Goal: Transaction & Acquisition: Obtain resource

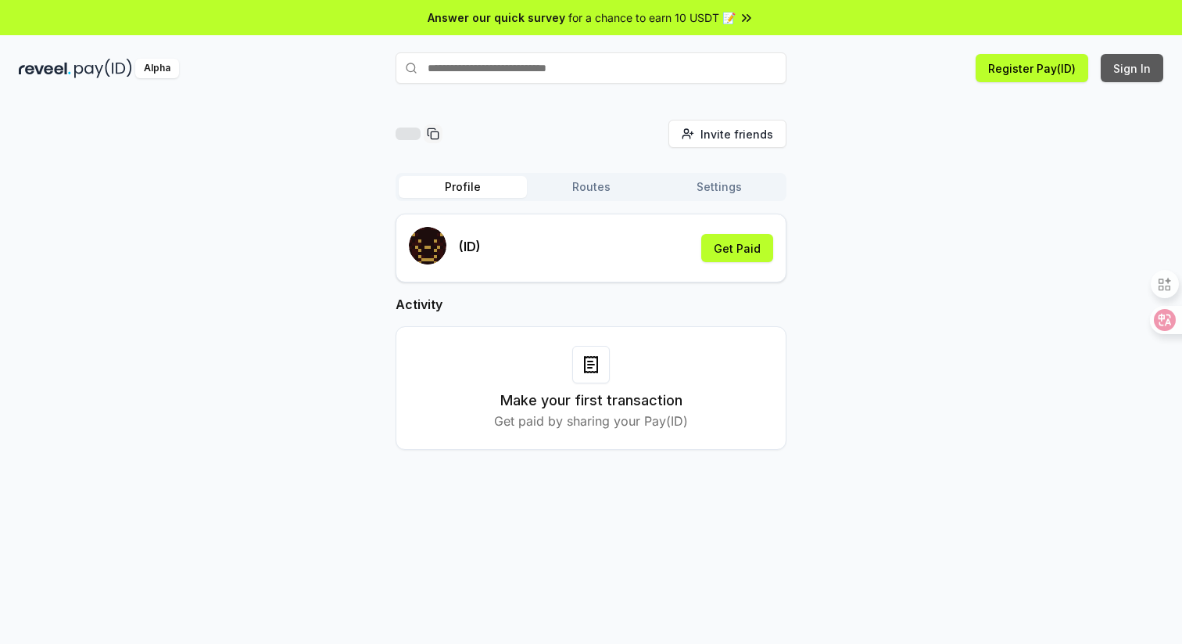
click at [1124, 77] on button "Sign In" at bounding box center [1132, 68] width 63 height 28
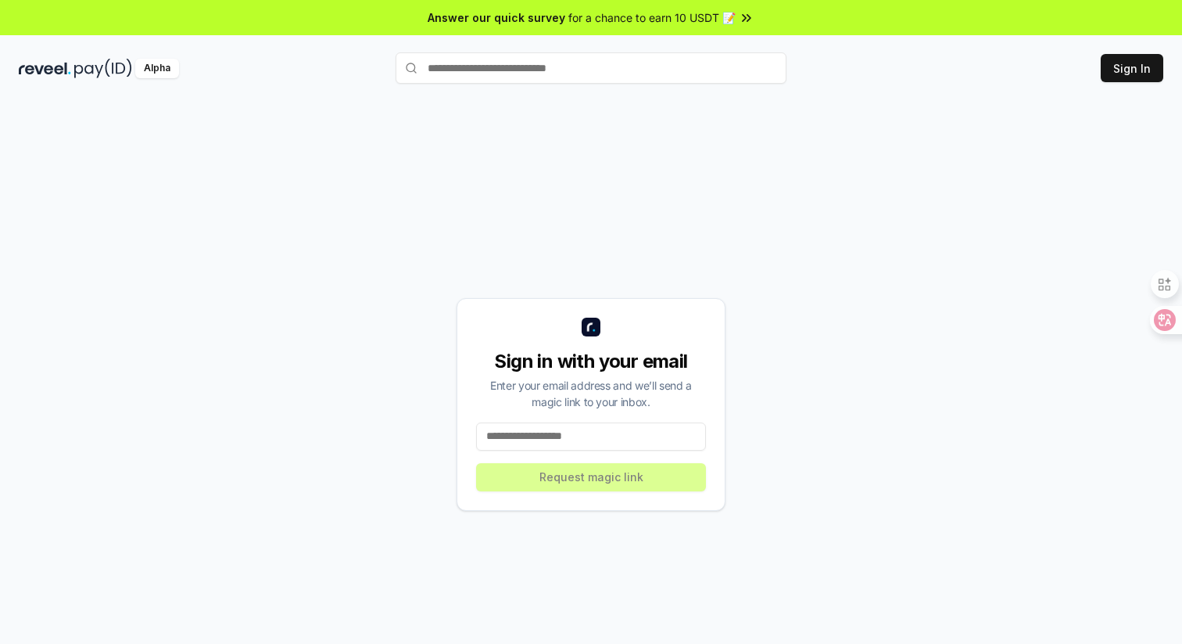
click at [571, 440] on input at bounding box center [591, 436] width 230 height 28
type input "**********"
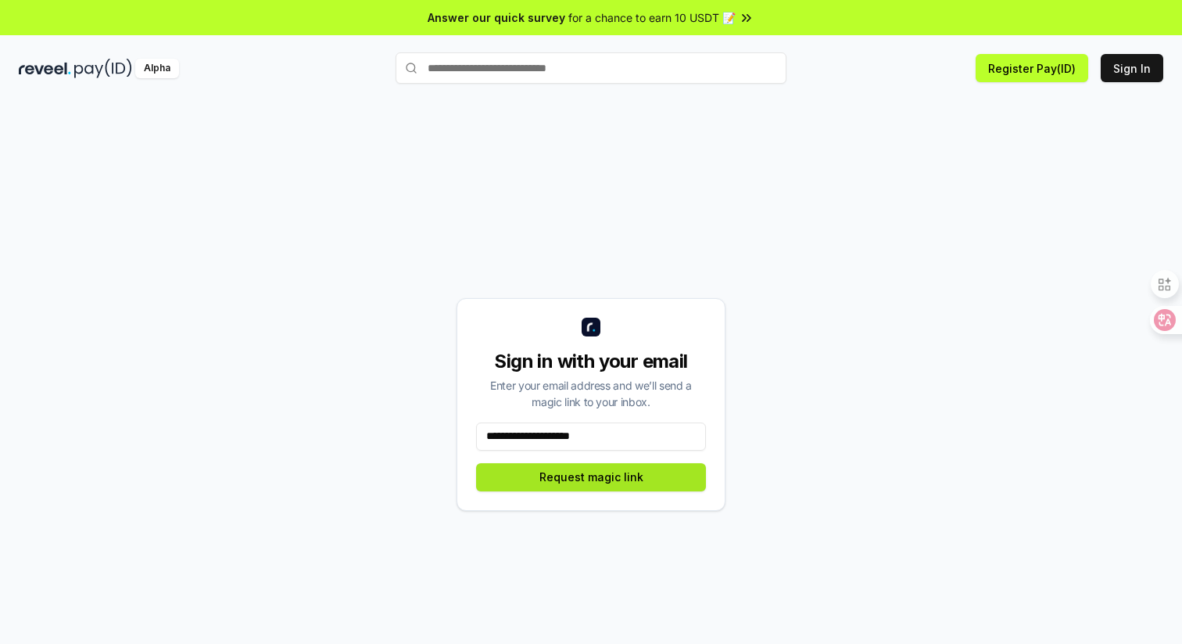
click at [572, 486] on button "Request magic link" at bounding box center [591, 477] width 230 height 28
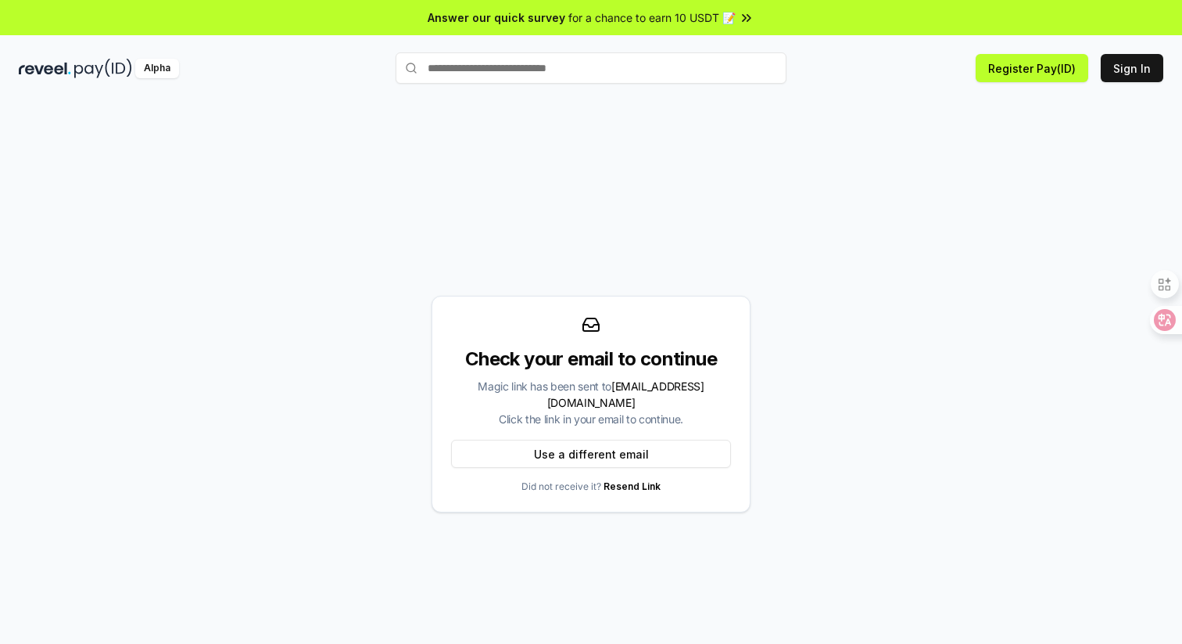
click at [662, 20] on span "for a chance to earn 10 USDT 📝" at bounding box center [652, 17] width 167 height 16
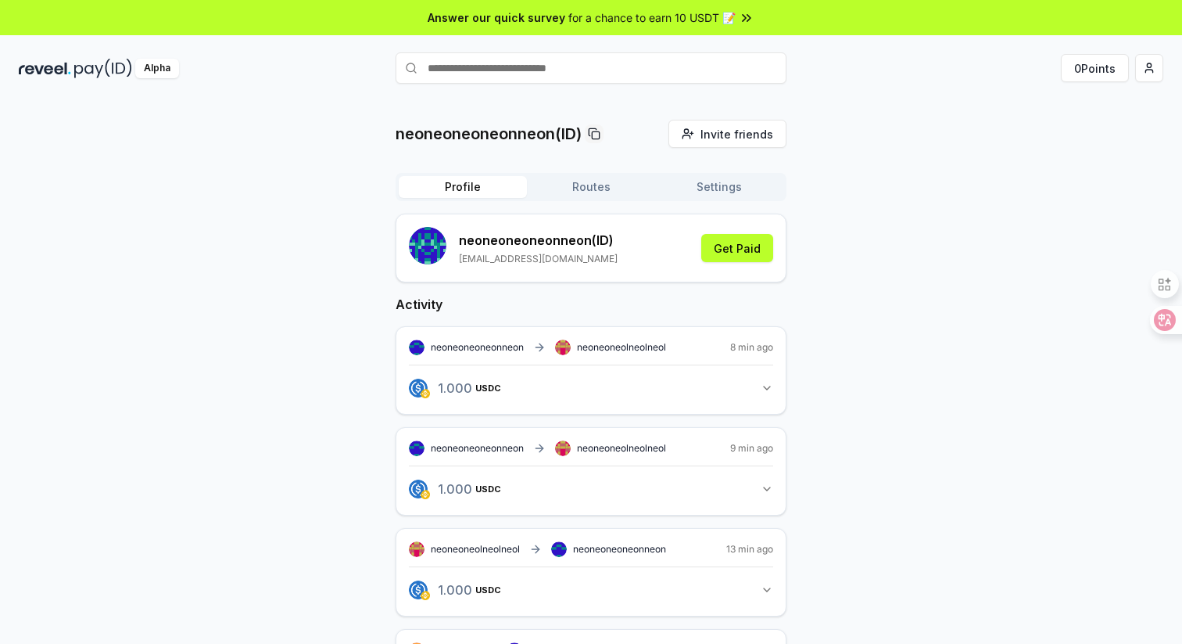
click at [590, 72] on input "text" at bounding box center [591, 67] width 391 height 31
paste input "**********"
click at [424, 68] on input "**********" at bounding box center [591, 67] width 391 height 31
click at [425, 68] on input "**********" at bounding box center [591, 67] width 391 height 31
click at [423, 64] on input "**********" at bounding box center [591, 67] width 391 height 31
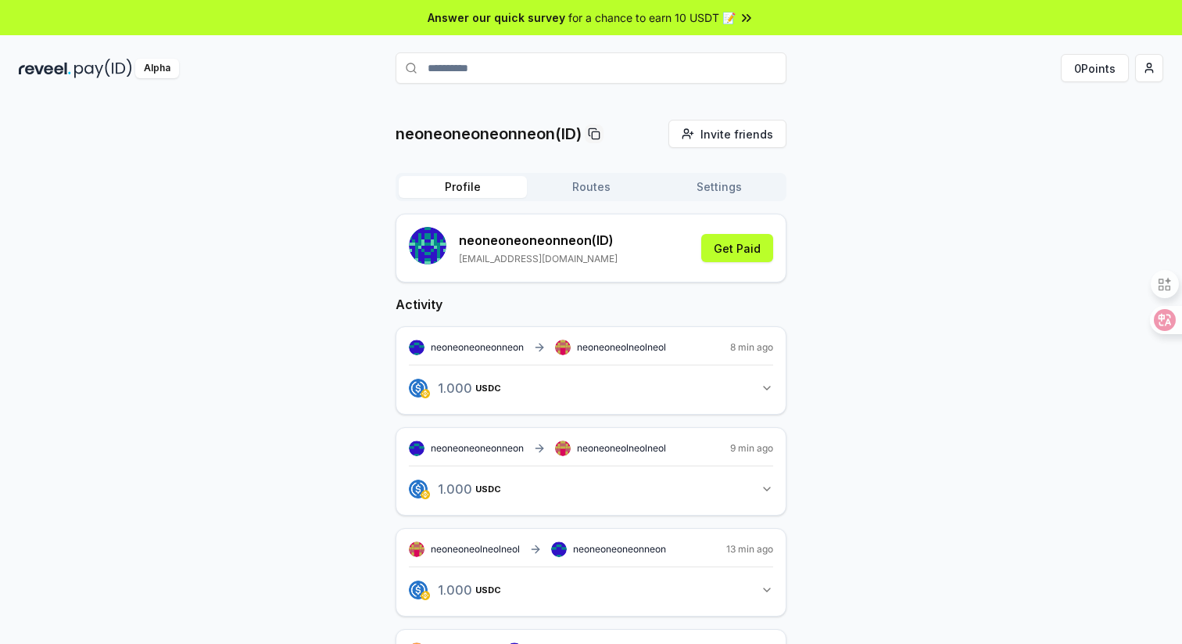
type input "**********"
click at [407, 69] on icon at bounding box center [411, 68] width 13 height 13
click at [487, 74] on input "**********" at bounding box center [591, 67] width 391 height 31
click at [603, 183] on button "Routes" at bounding box center [591, 187] width 128 height 22
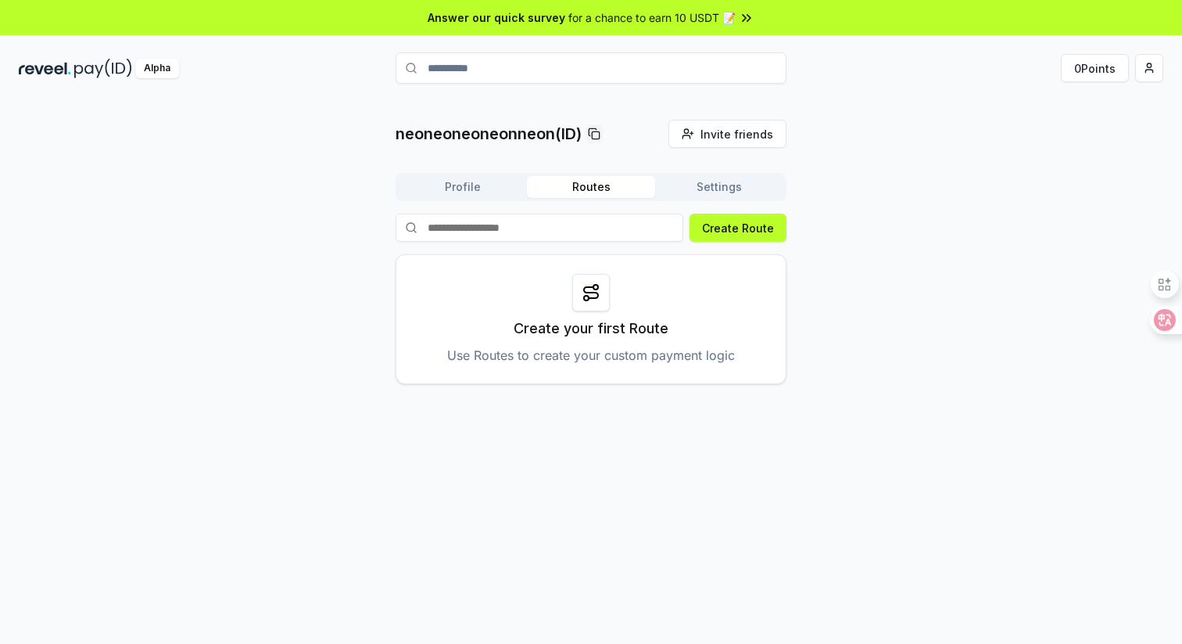
click at [707, 187] on button "Settings" at bounding box center [719, 187] width 128 height 22
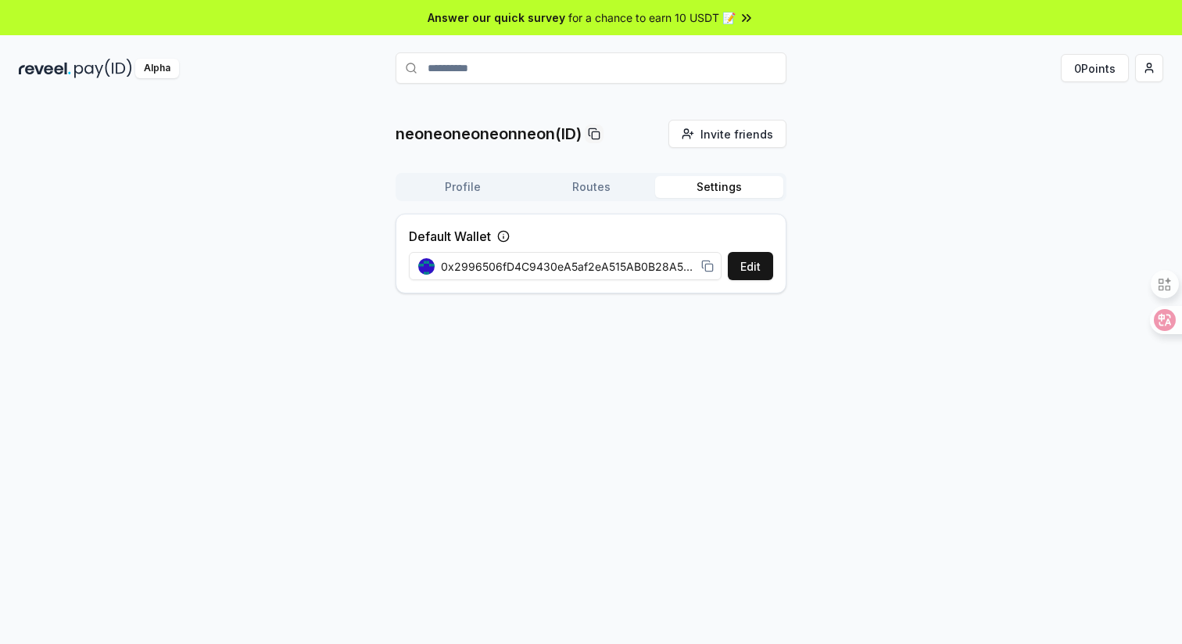
click at [459, 195] on button "Profile" at bounding box center [463, 187] width 128 height 22
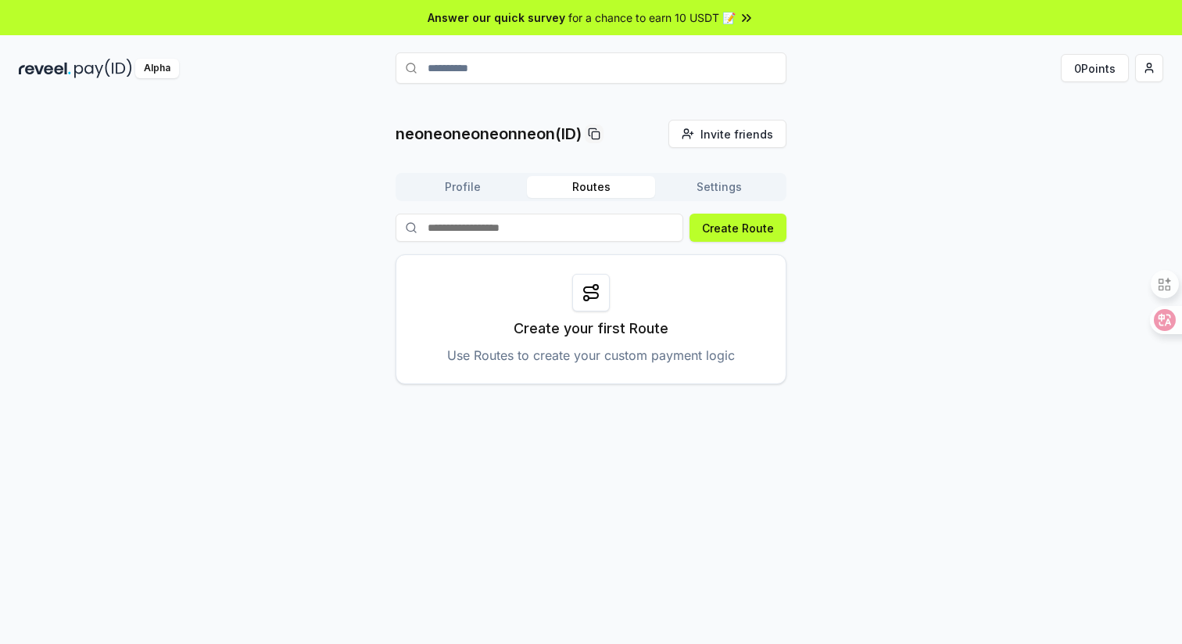
click at [608, 192] on button "Routes" at bounding box center [591, 187] width 128 height 22
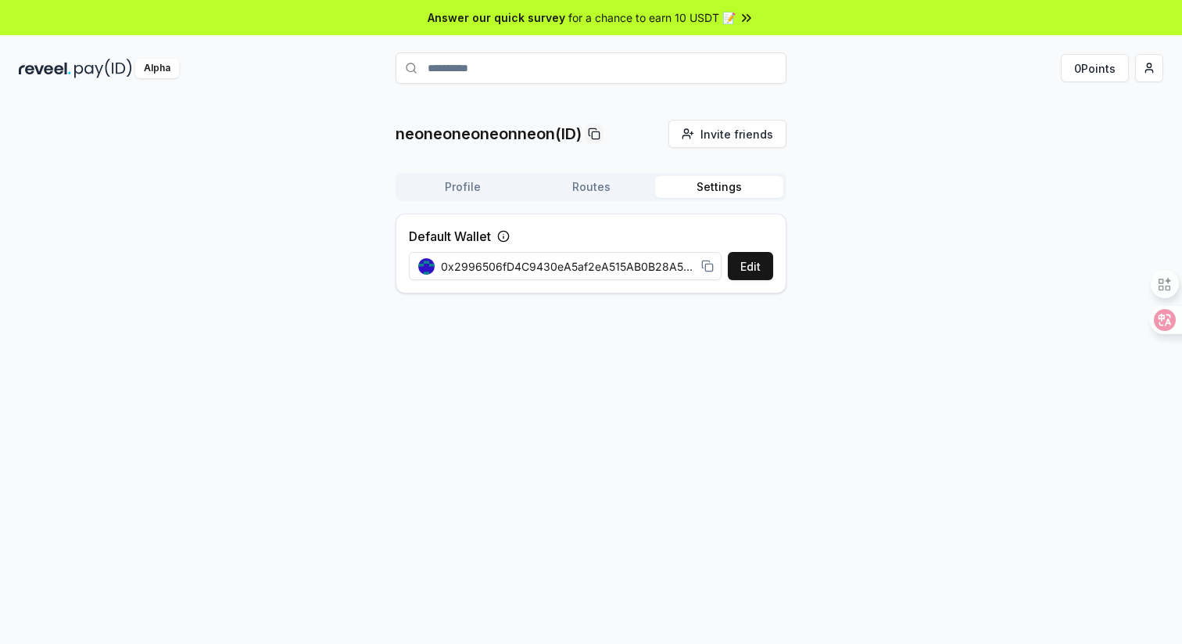
click at [709, 189] on button "Settings" at bounding box center [719, 187] width 128 height 22
click at [489, 191] on button "Profile" at bounding box center [463, 187] width 128 height 22
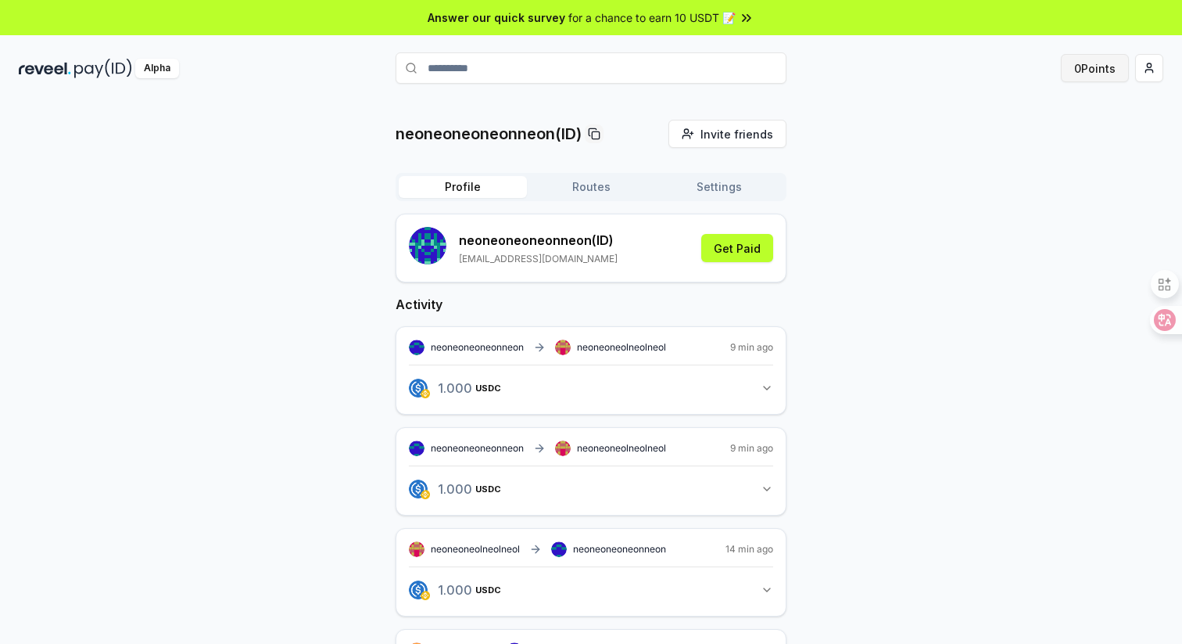
click at [1096, 77] on button "0 Points" at bounding box center [1095, 68] width 68 height 28
click at [582, 196] on button "Routes" at bounding box center [591, 187] width 128 height 22
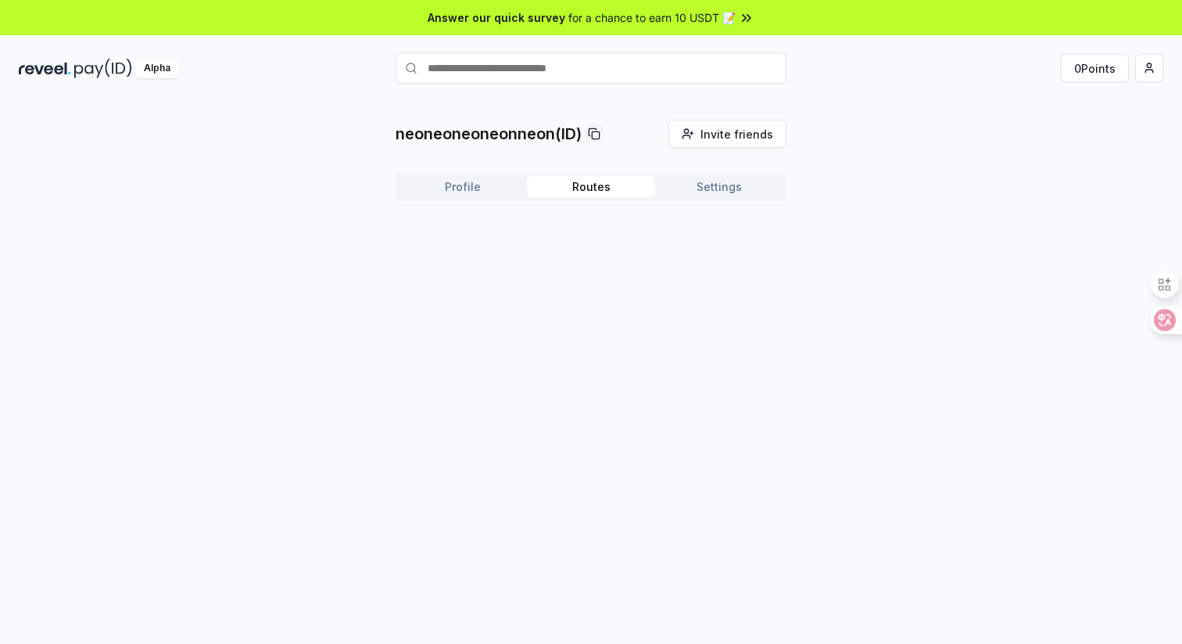
click at [513, 191] on button "Profile" at bounding box center [463, 187] width 128 height 22
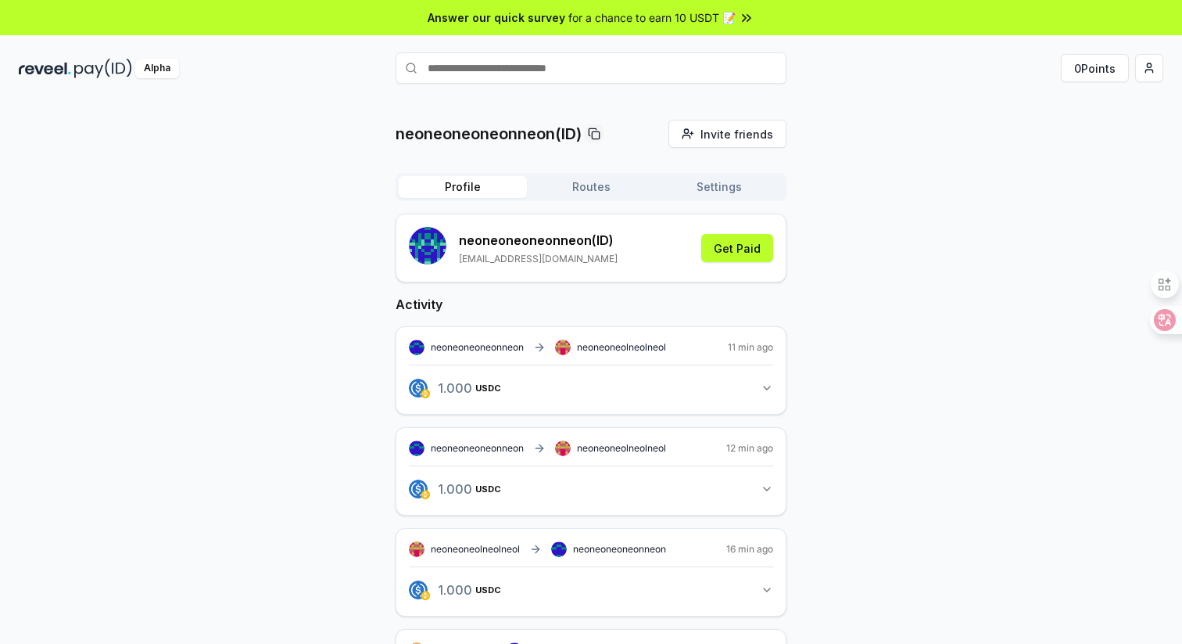
click at [711, 188] on button "Settings" at bounding box center [719, 187] width 128 height 22
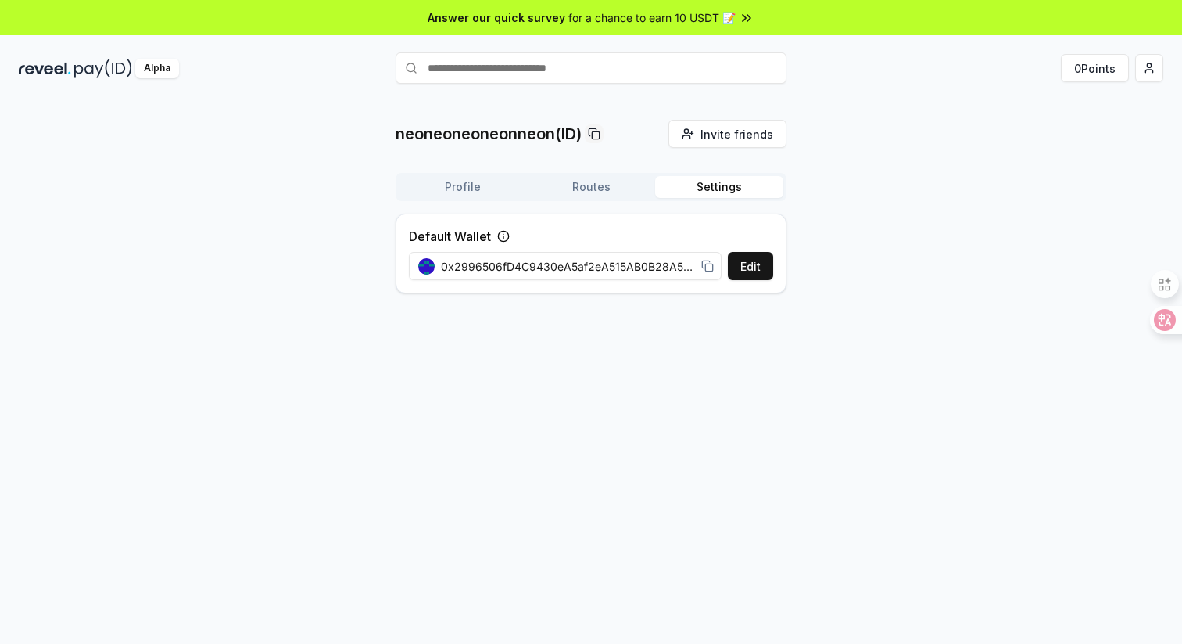
click at [588, 192] on button "Routes" at bounding box center [591, 187] width 128 height 22
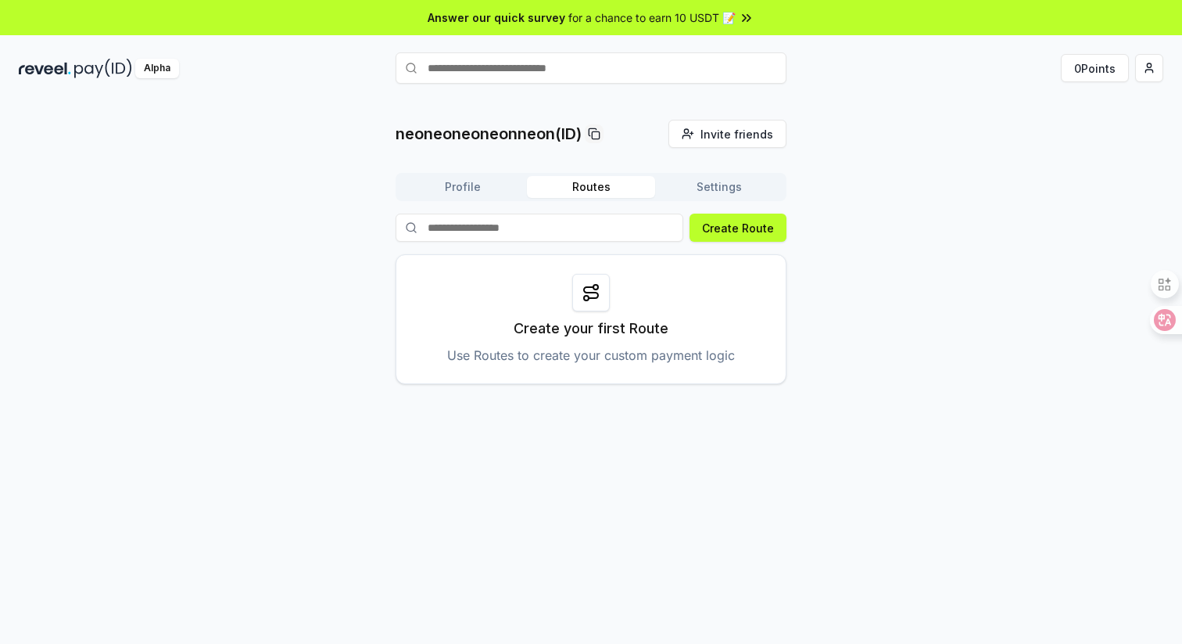
click at [444, 210] on div "Profile Routes Settings Create Route Create your first Route Use Routes to crea…" at bounding box center [591, 278] width 391 height 211
click at [456, 196] on button "Profile" at bounding box center [463, 187] width 128 height 22
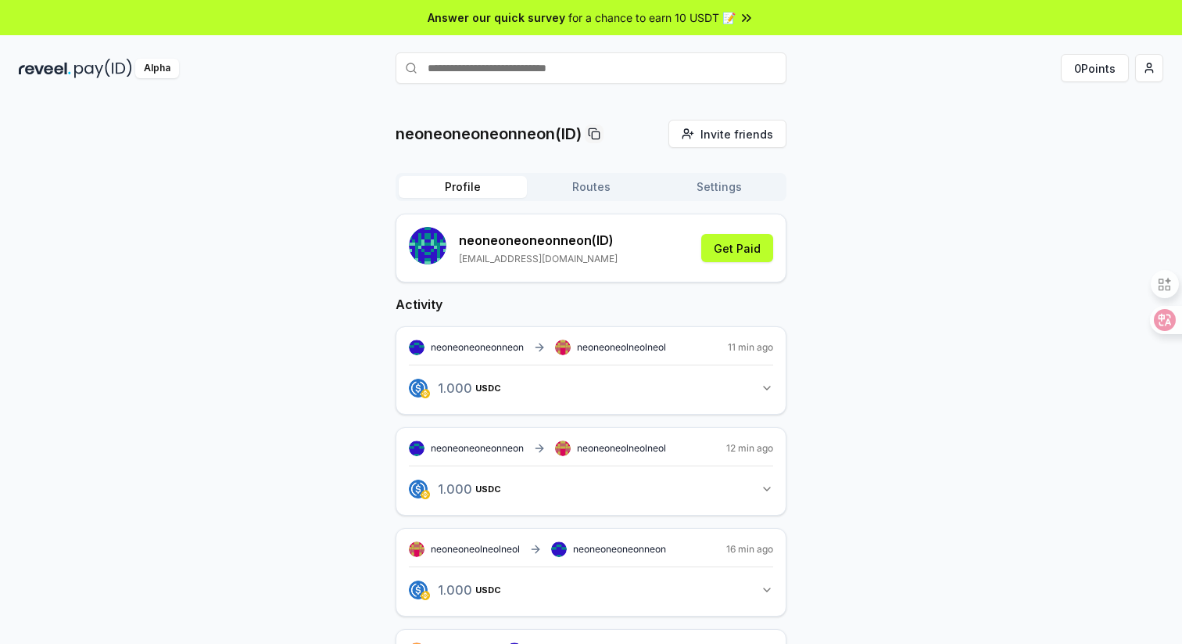
click at [724, 185] on button "Settings" at bounding box center [719, 187] width 128 height 22
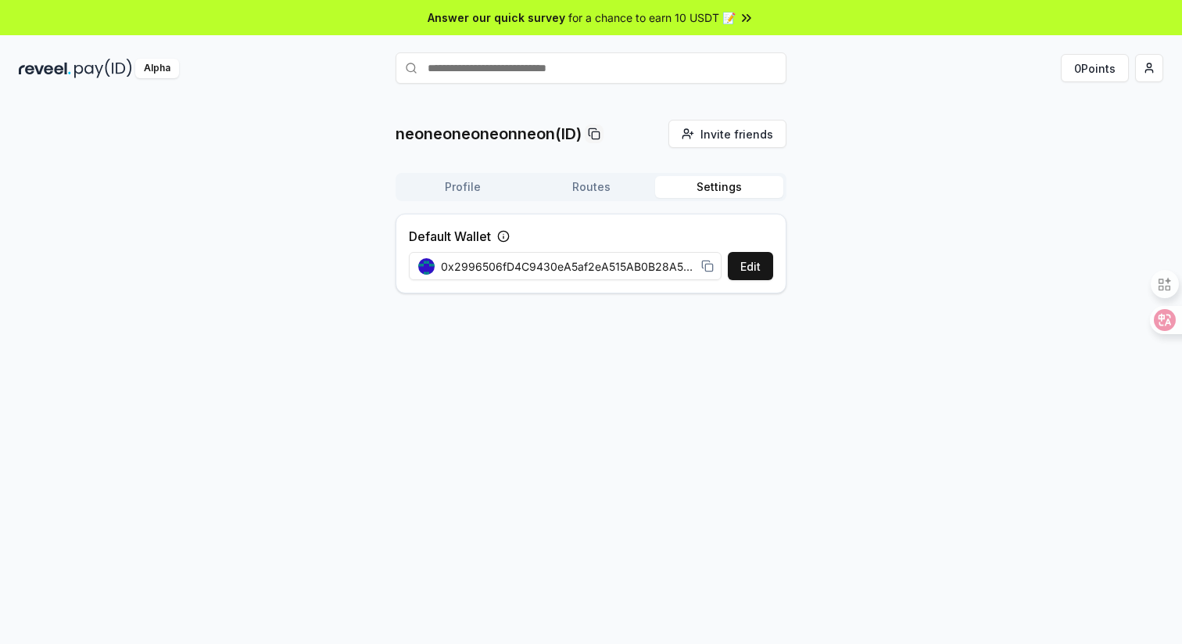
click at [480, 186] on button "Profile" at bounding box center [463, 187] width 128 height 22
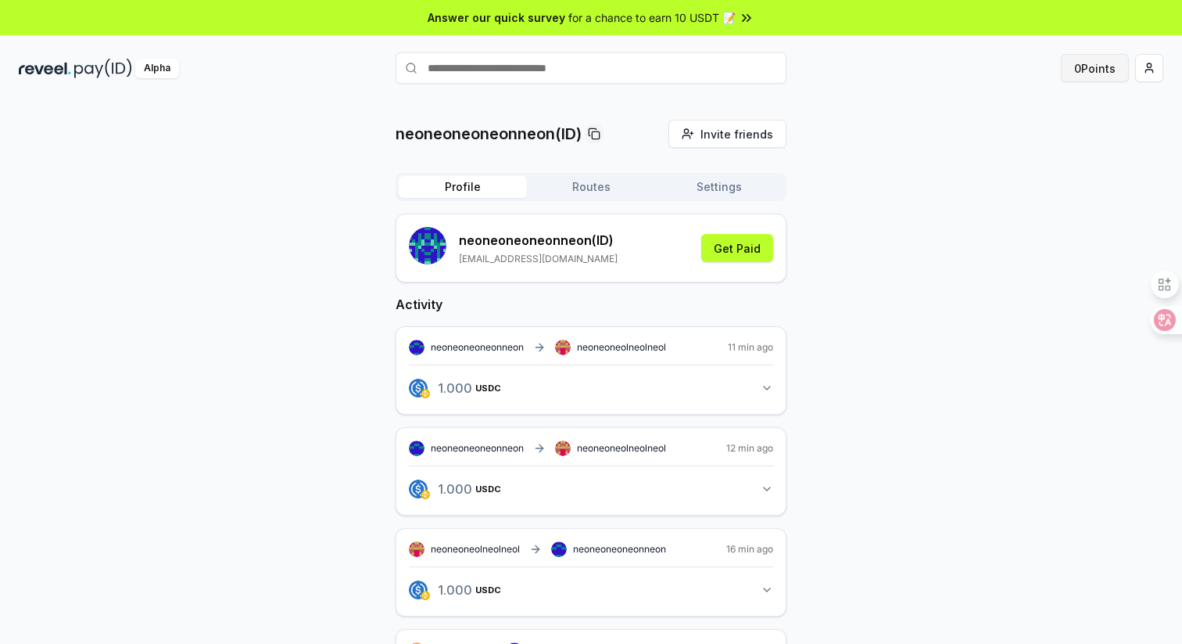
click at [1085, 75] on button "0 Points" at bounding box center [1095, 68] width 68 height 28
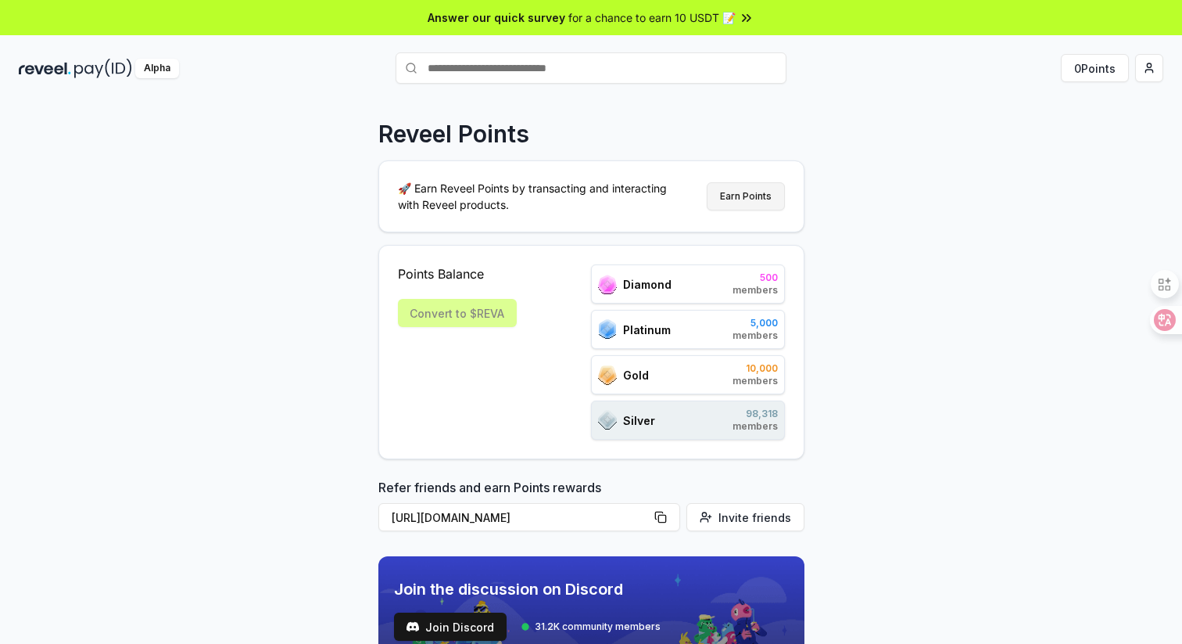
click at [765, 201] on button "Earn Points" at bounding box center [746, 196] width 78 height 28
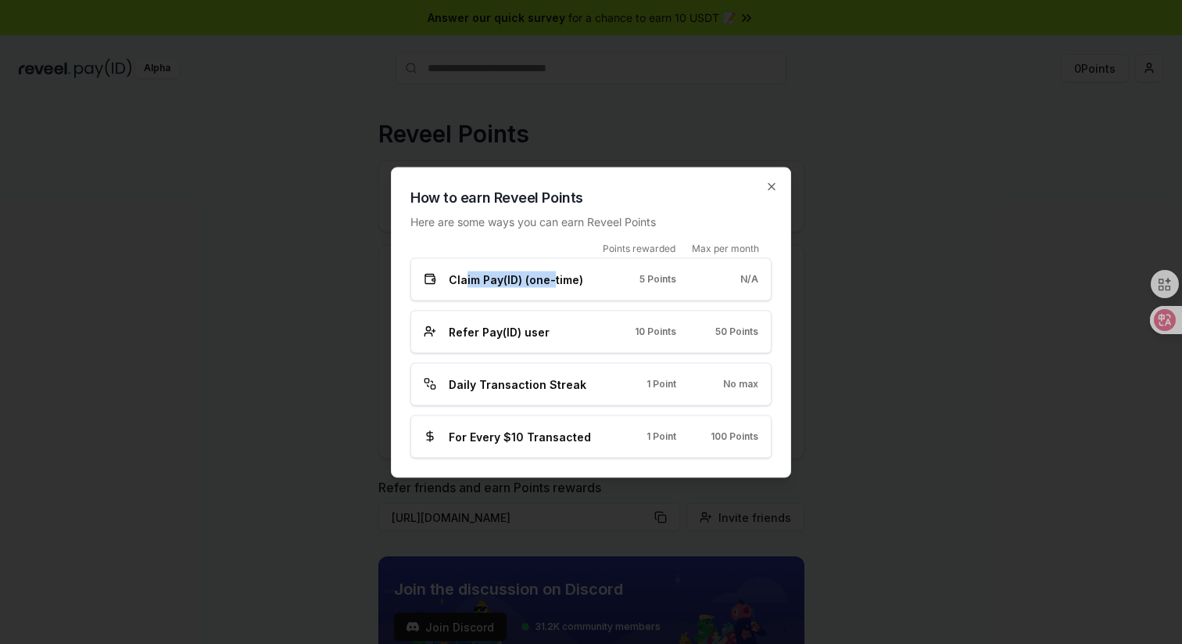
drag, startPoint x: 466, startPoint y: 285, endPoint x: 548, endPoint y: 286, distance: 82.1
click at [551, 285] on span "Claim Pay(ID) (one-time)" at bounding box center [516, 279] width 135 height 16
drag, startPoint x: 467, startPoint y: 332, endPoint x: 532, endPoint y: 332, distance: 64.9
click at [532, 332] on span "Refer Pay(ID) user" at bounding box center [499, 331] width 101 height 16
drag, startPoint x: 472, startPoint y: 385, endPoint x: 544, endPoint y: 385, distance: 71.9
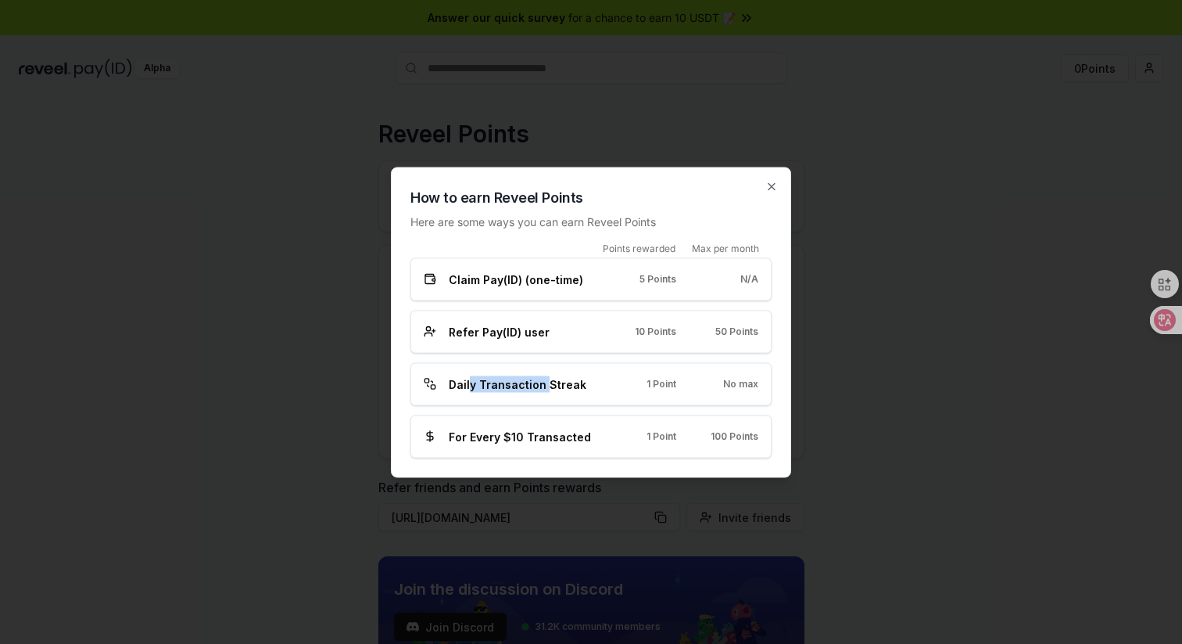
click at [543, 385] on span "Daily Transaction Streak" at bounding box center [518, 383] width 138 height 16
click at [773, 188] on icon "button" at bounding box center [772, 186] width 13 height 13
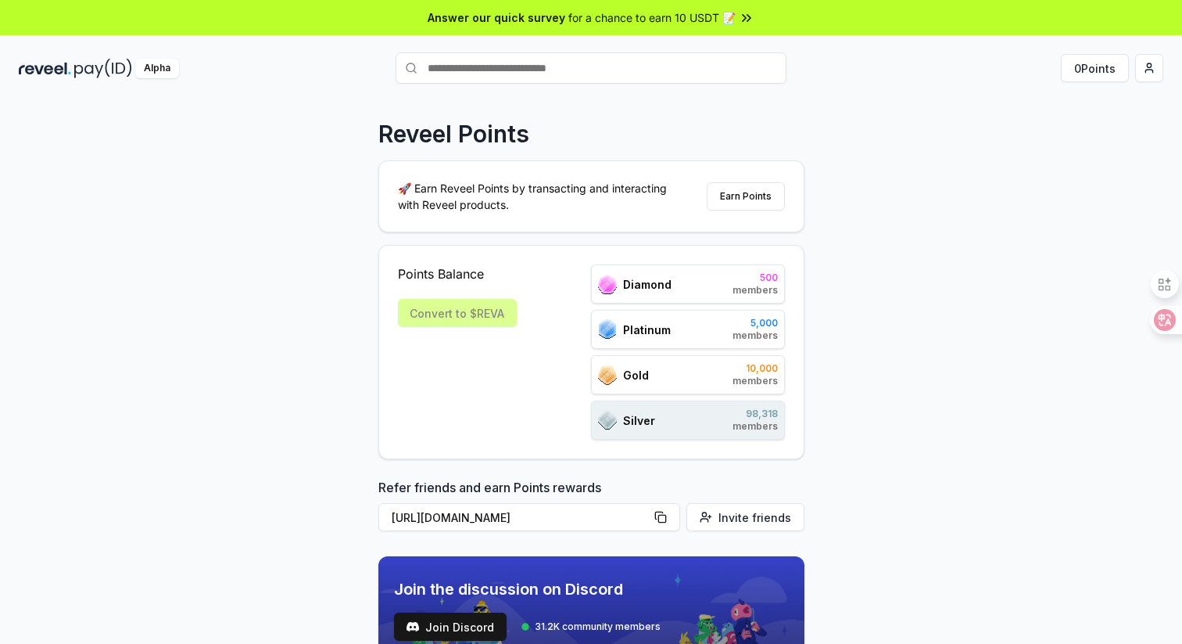
click at [462, 307] on div "Convert to $REVA" at bounding box center [457, 313] width 119 height 28
click at [678, 286] on div "Diamond 500 members" at bounding box center [688, 283] width 194 height 39
click at [691, 326] on div "Platinum 5,000 members" at bounding box center [688, 329] width 194 height 39
click at [689, 368] on div "Gold 10,000 members" at bounding box center [688, 374] width 194 height 39
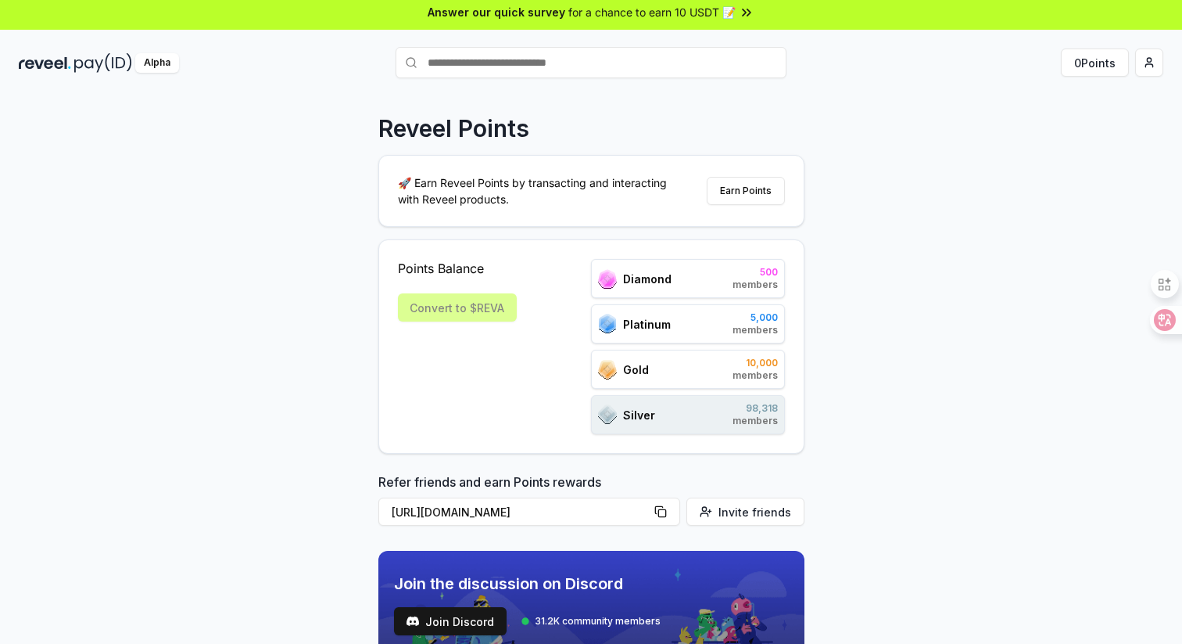
click at [662, 416] on div "Silver 98,318 members" at bounding box center [688, 414] width 194 height 39
click at [678, 375] on div "Gold 10,000 members" at bounding box center [688, 369] width 194 height 39
click at [697, 332] on div "Platinum 5,000 members" at bounding box center [688, 323] width 194 height 39
click at [725, 285] on div "Diamond 500 members" at bounding box center [688, 278] width 194 height 39
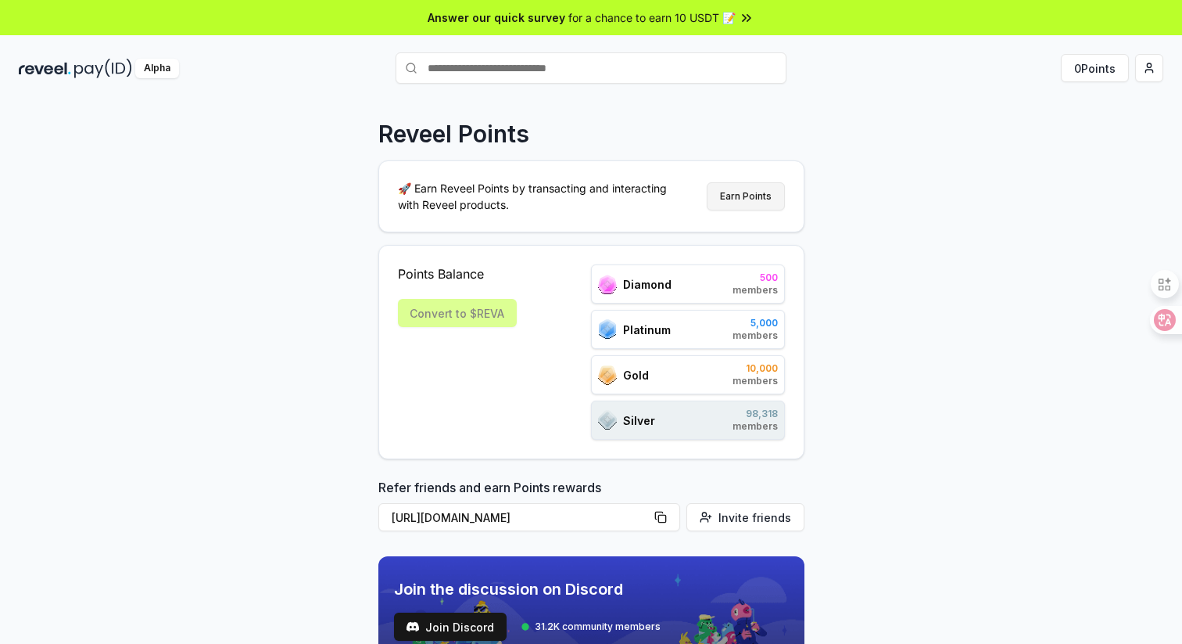
click at [752, 194] on button "Earn Points" at bounding box center [746, 196] width 78 height 28
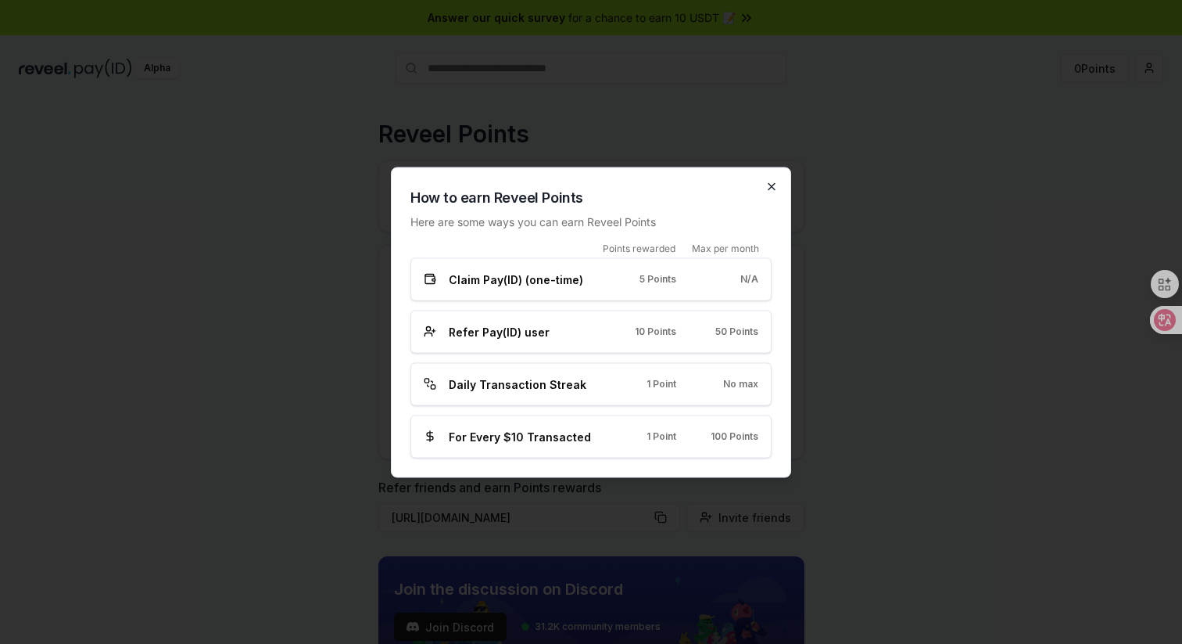
click at [770, 186] on icon "button" at bounding box center [772, 186] width 13 height 13
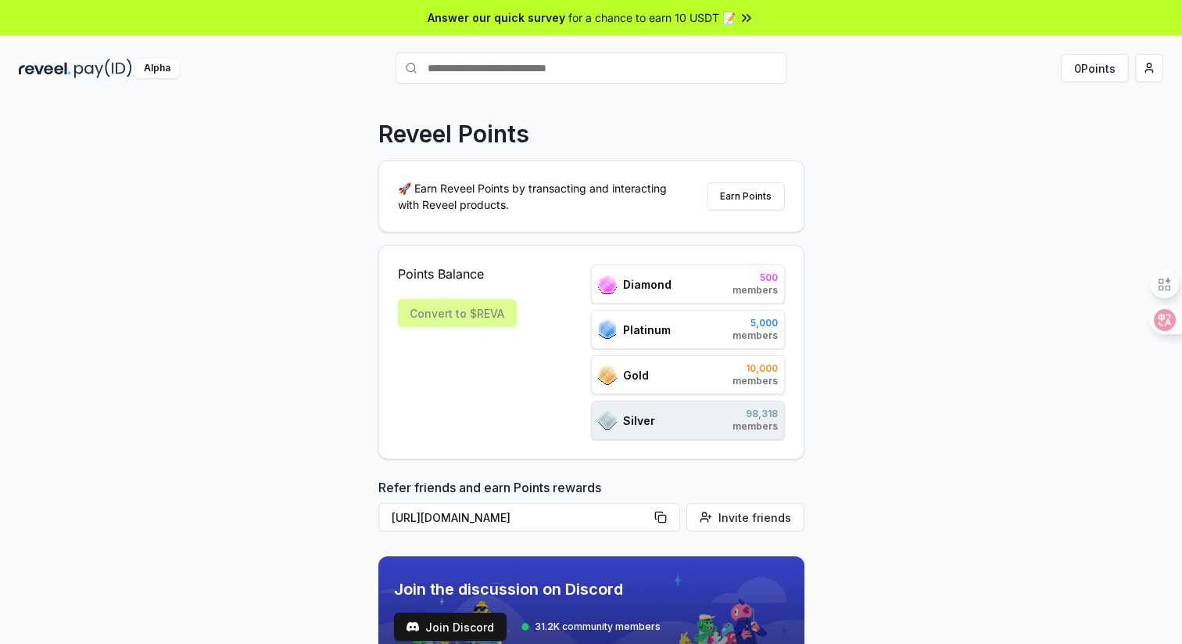
click at [738, 277] on span "500" at bounding box center [755, 277] width 45 height 13
click at [746, 199] on button "Earn Points" at bounding box center [746, 196] width 78 height 28
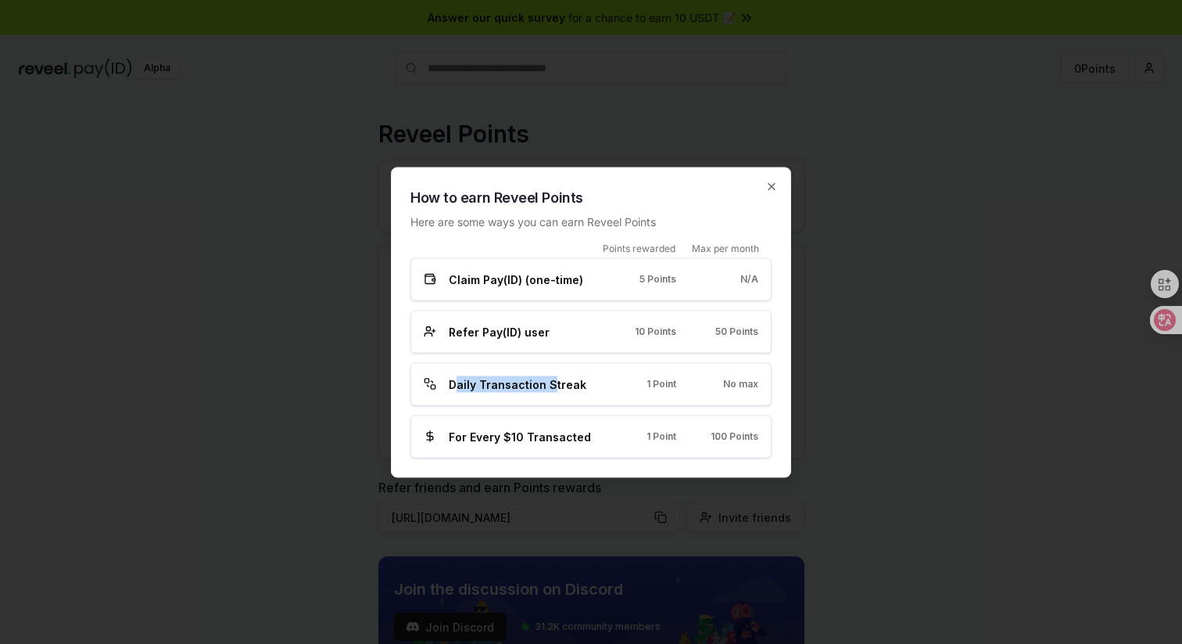
drag, startPoint x: 458, startPoint y: 385, endPoint x: 549, endPoint y: 385, distance: 90.7
click at [549, 385] on span "Daily Transaction Streak" at bounding box center [518, 383] width 138 height 16
click at [612, 382] on div "Daily Transaction Streak 1 Point No max" at bounding box center [591, 383] width 335 height 16
drag, startPoint x: 448, startPoint y: 436, endPoint x: 583, endPoint y: 436, distance: 135.3
click at [584, 436] on div "For Every $10 Transacted" at bounding box center [509, 436] width 170 height 16
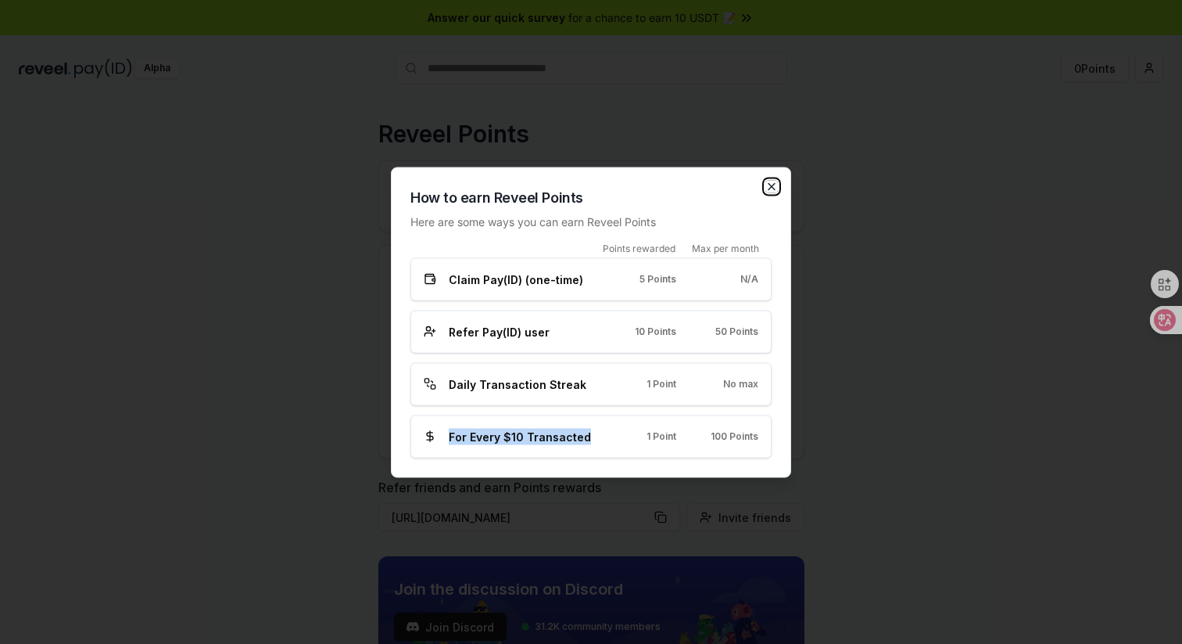
click at [773, 183] on icon "button" at bounding box center [772, 186] width 13 height 13
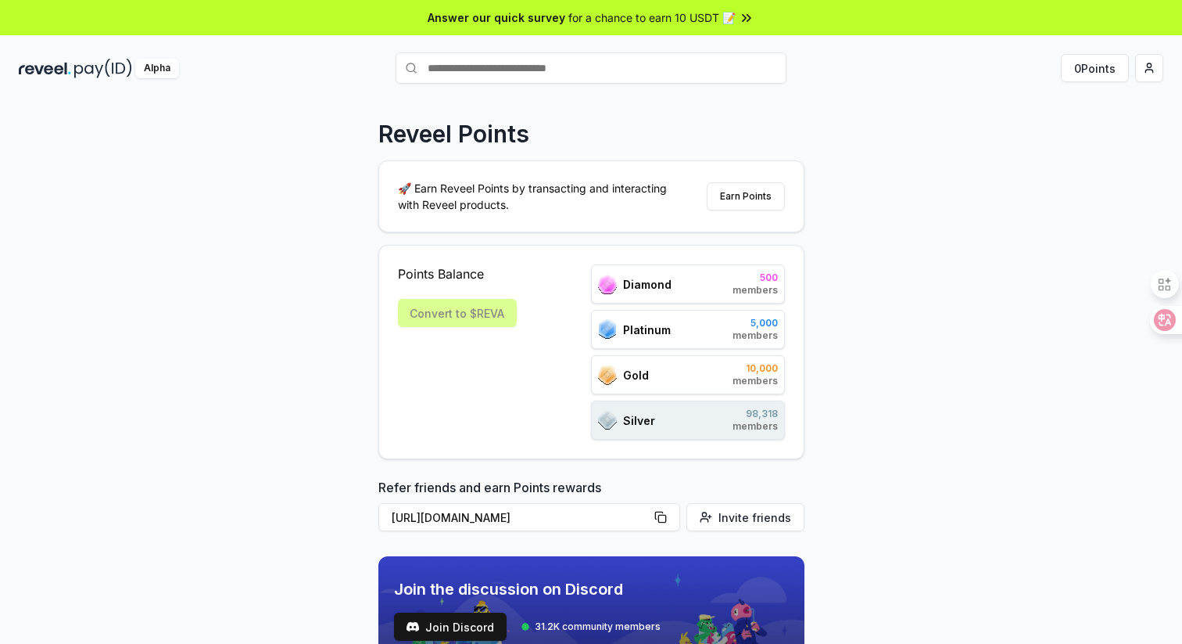
click at [81, 73] on img at bounding box center [103, 69] width 58 height 20
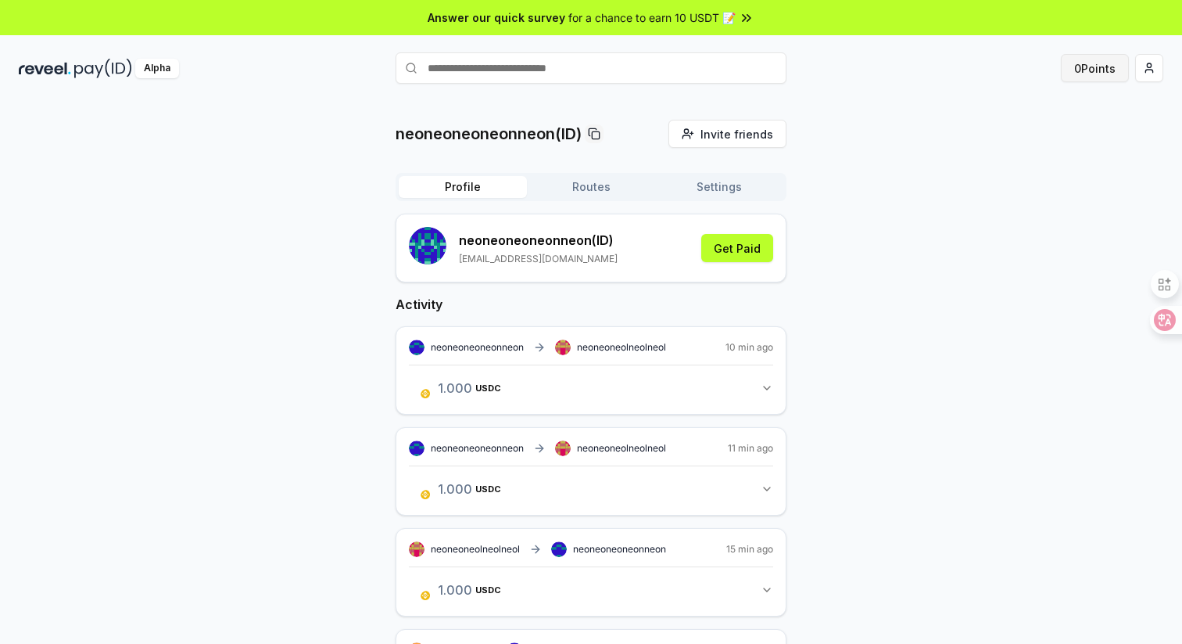
click at [1097, 66] on button "0 Points" at bounding box center [1095, 68] width 68 height 28
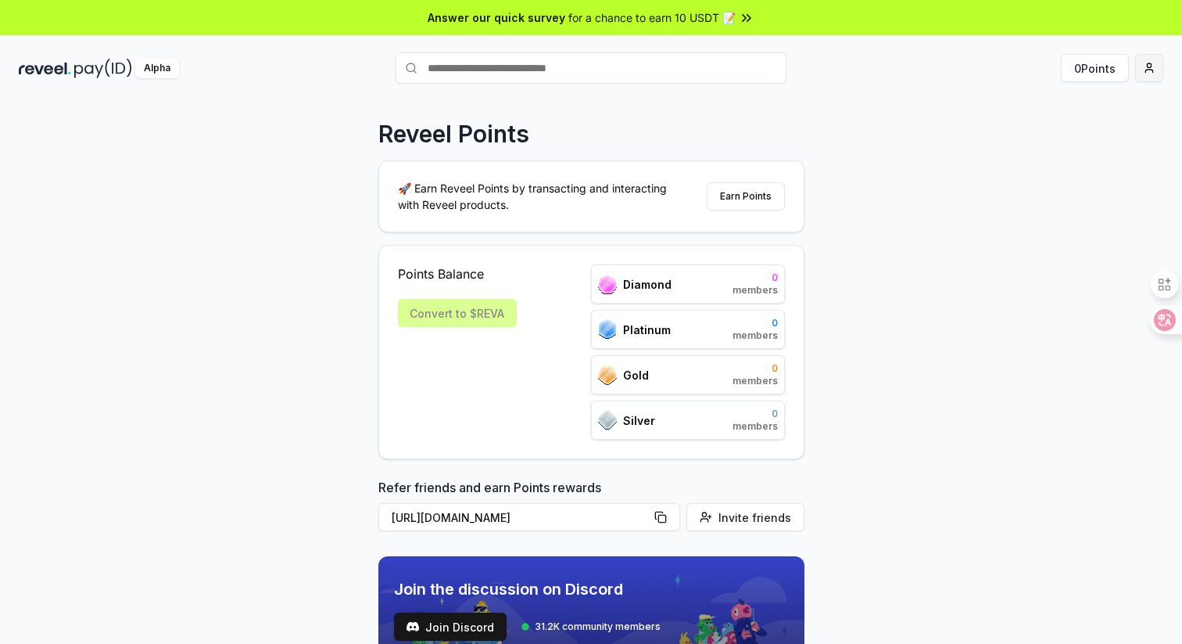
click at [1149, 71] on html "Answer our quick survey for a chance to earn 10 USDT 📝 Alpha 0 Points Reveel Po…" at bounding box center [591, 322] width 1182 height 644
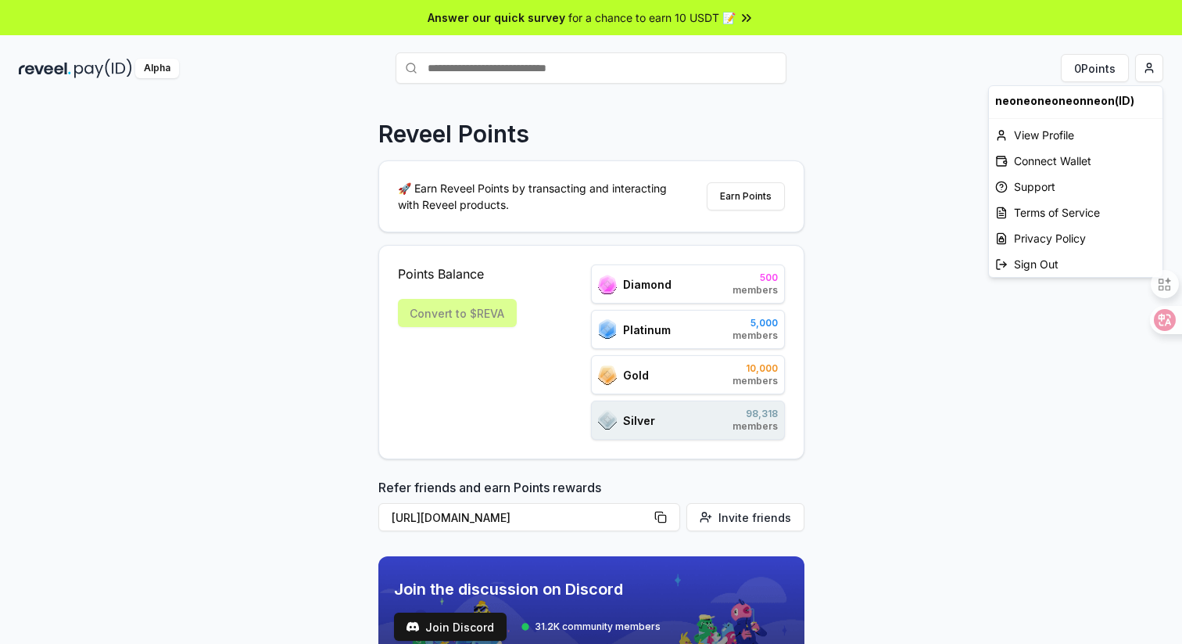
click at [862, 192] on html "Answer our quick survey for a chance to earn 10 USDT 📝 Alpha 0 Points Reveel Po…" at bounding box center [591, 322] width 1182 height 644
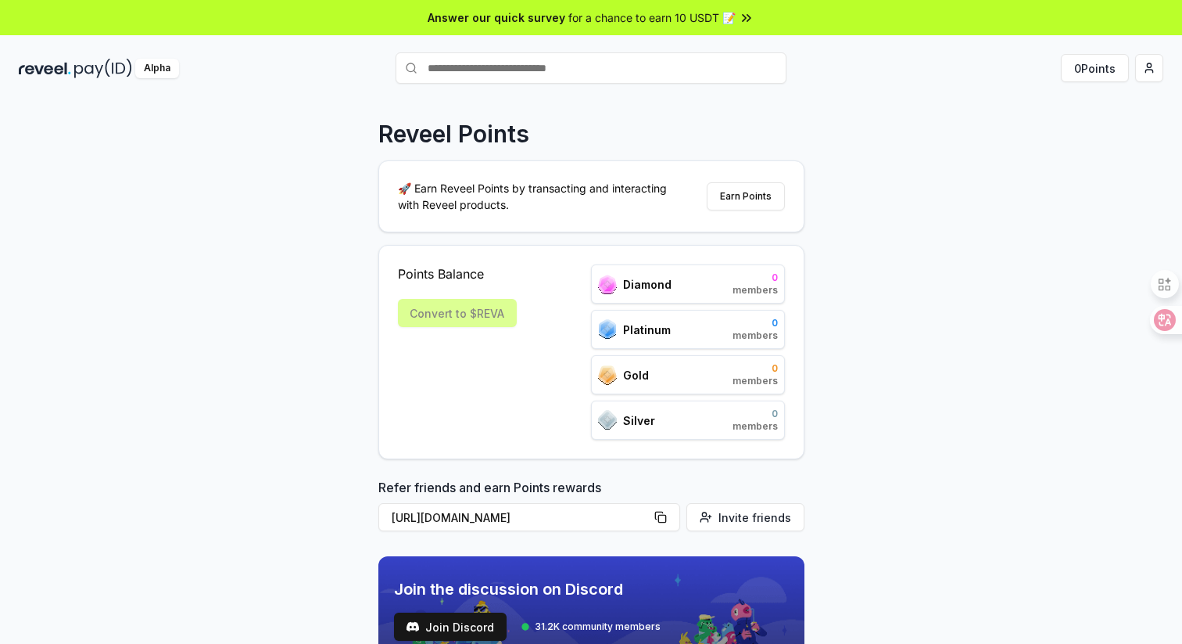
scroll to position [87, 0]
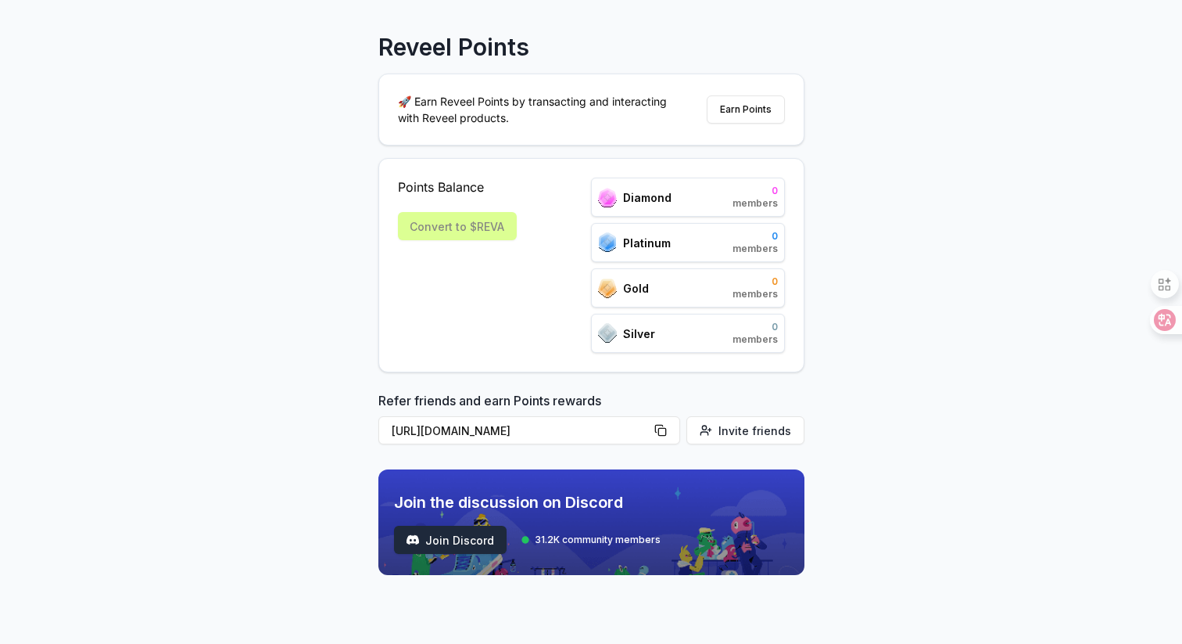
click at [450, 540] on span "Join Discord" at bounding box center [459, 540] width 69 height 16
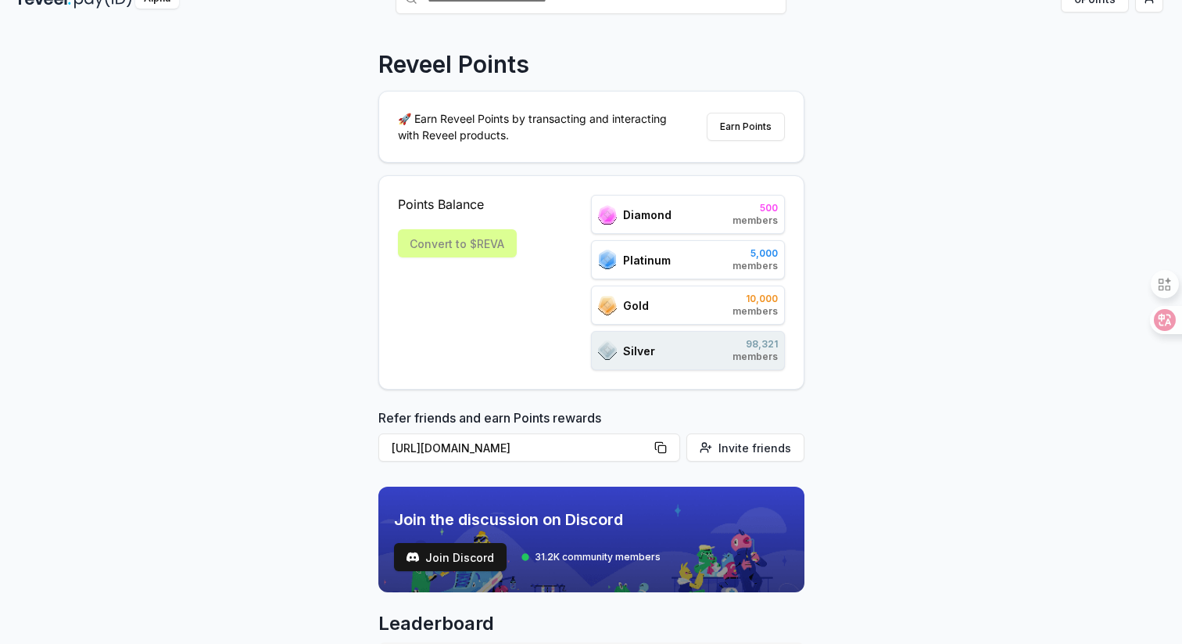
scroll to position [70, 0]
click at [466, 233] on div "Convert to $REVA" at bounding box center [457, 242] width 119 height 28
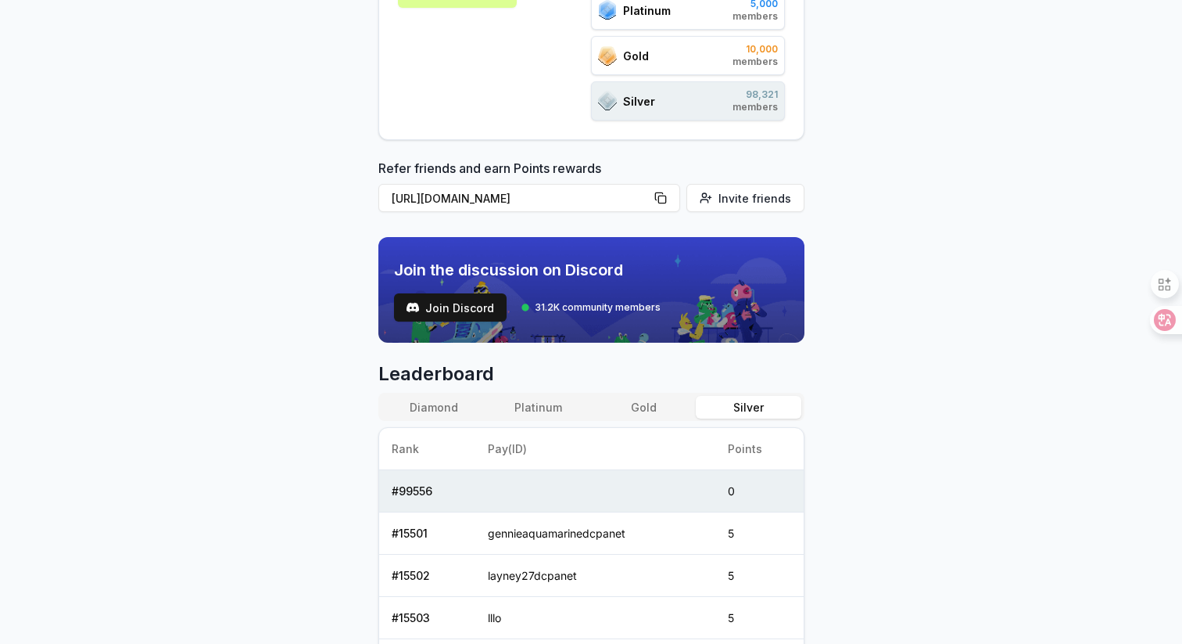
scroll to position [300, 0]
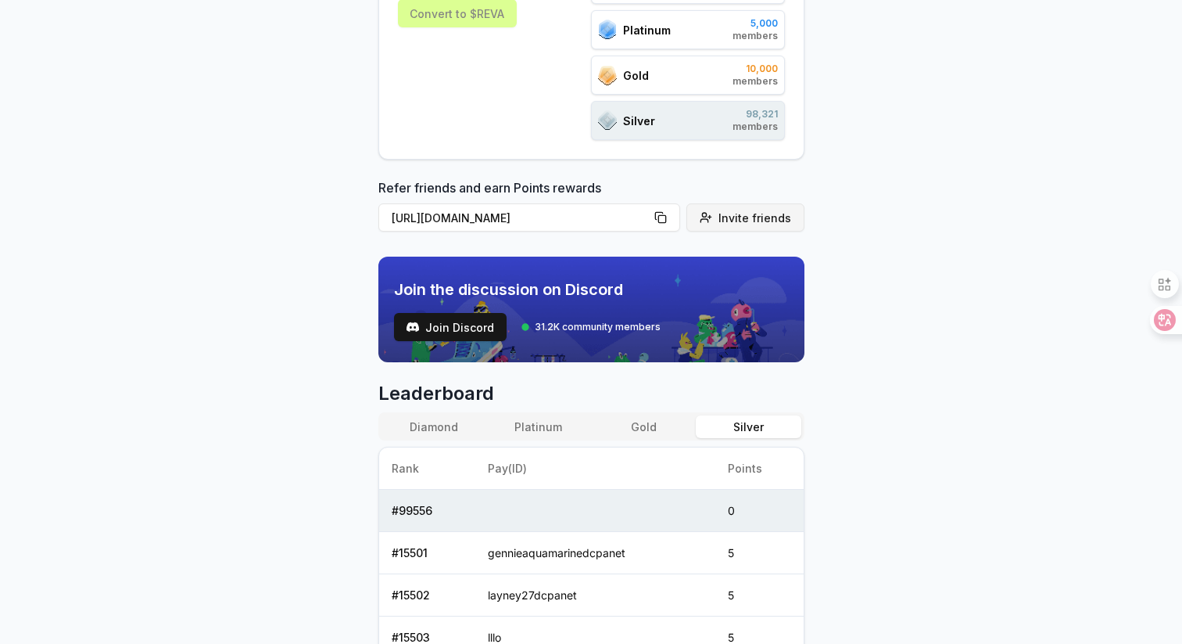
click at [740, 221] on span "Invite friends" at bounding box center [755, 218] width 73 height 16
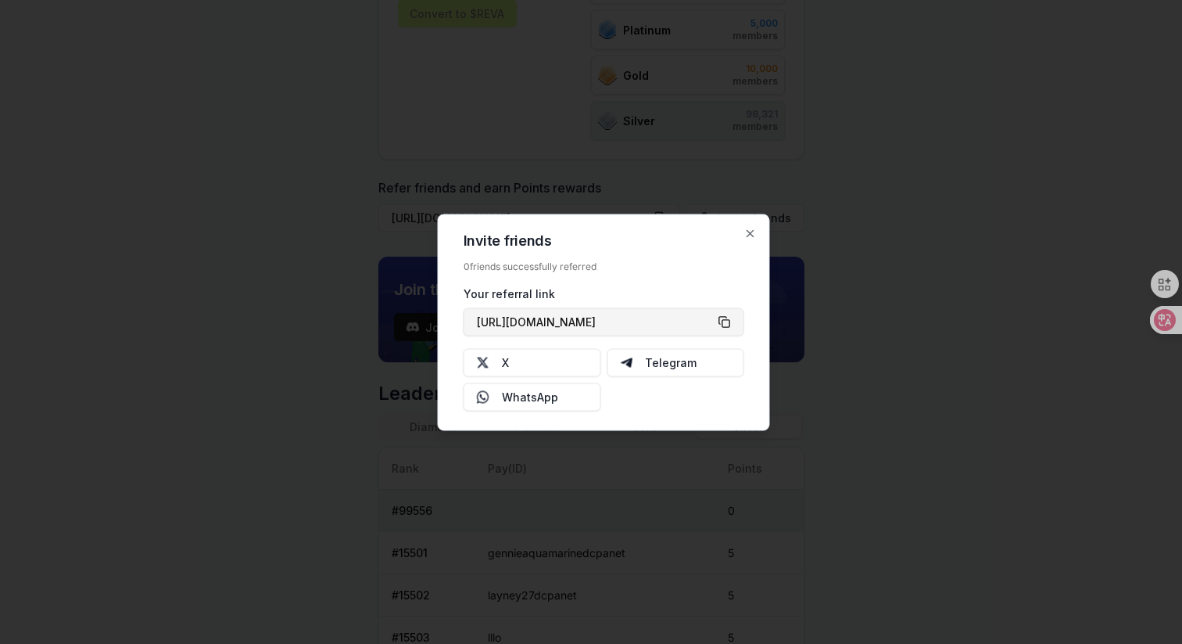
click at [728, 319] on button "[URL][DOMAIN_NAME]" at bounding box center [604, 321] width 281 height 28
type button "[URL][DOMAIN_NAME]"
click at [751, 235] on icon "button" at bounding box center [751, 233] width 13 height 13
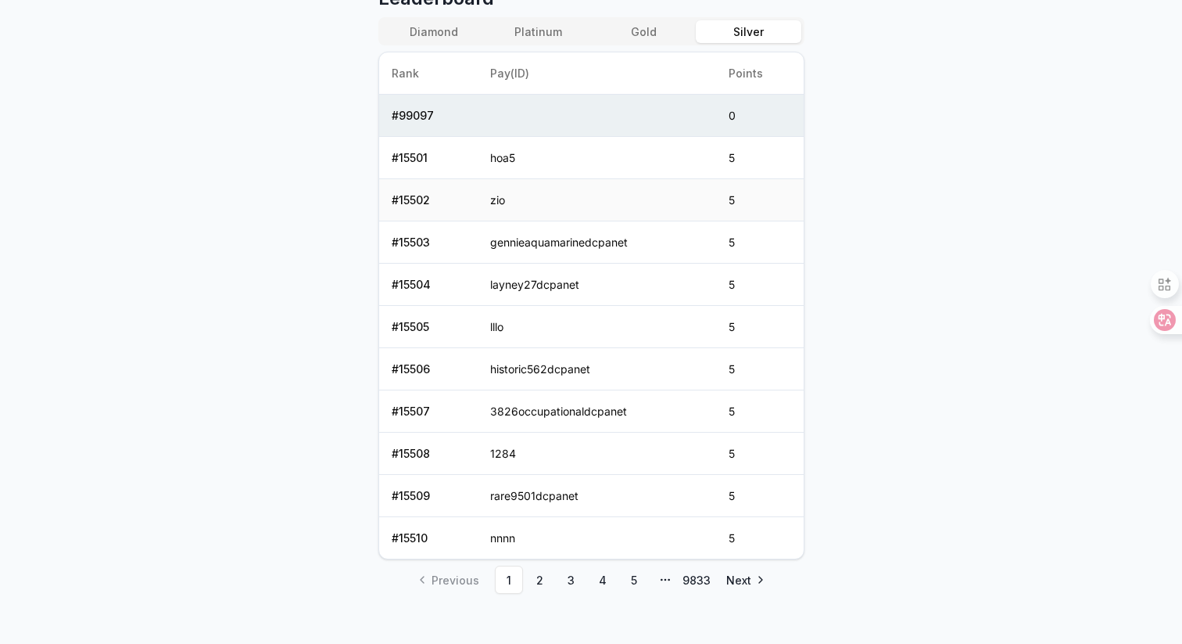
scroll to position [707, 0]
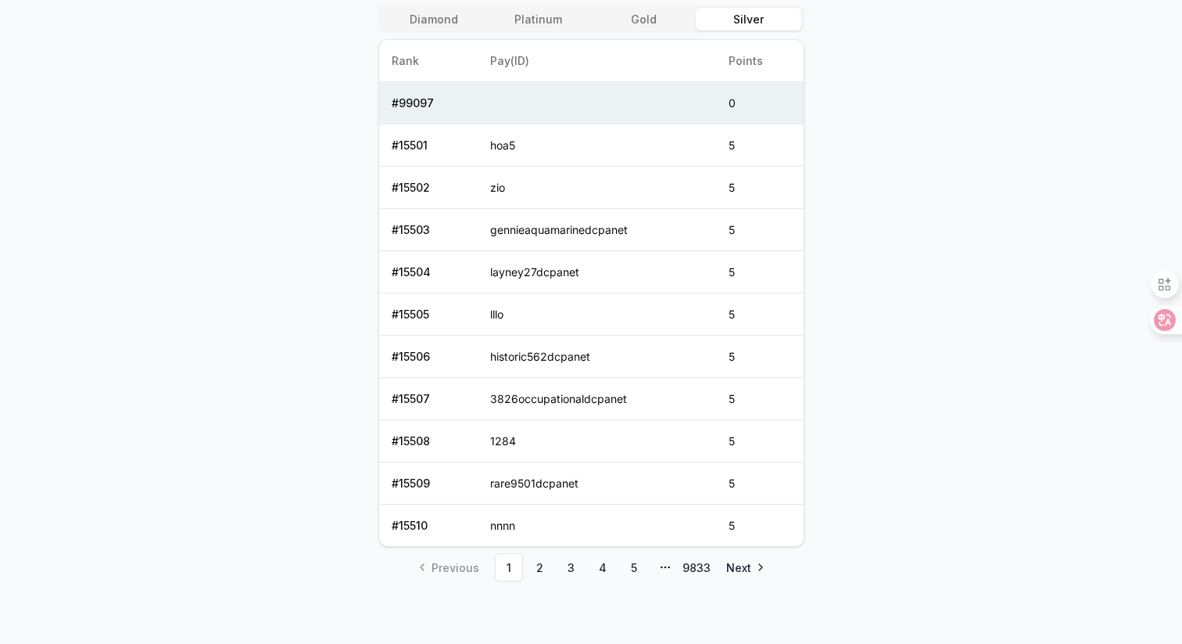
click at [449, 563] on li "Previous" at bounding box center [450, 567] width 84 height 28
click at [531, 568] on link "2" at bounding box center [540, 567] width 28 height 28
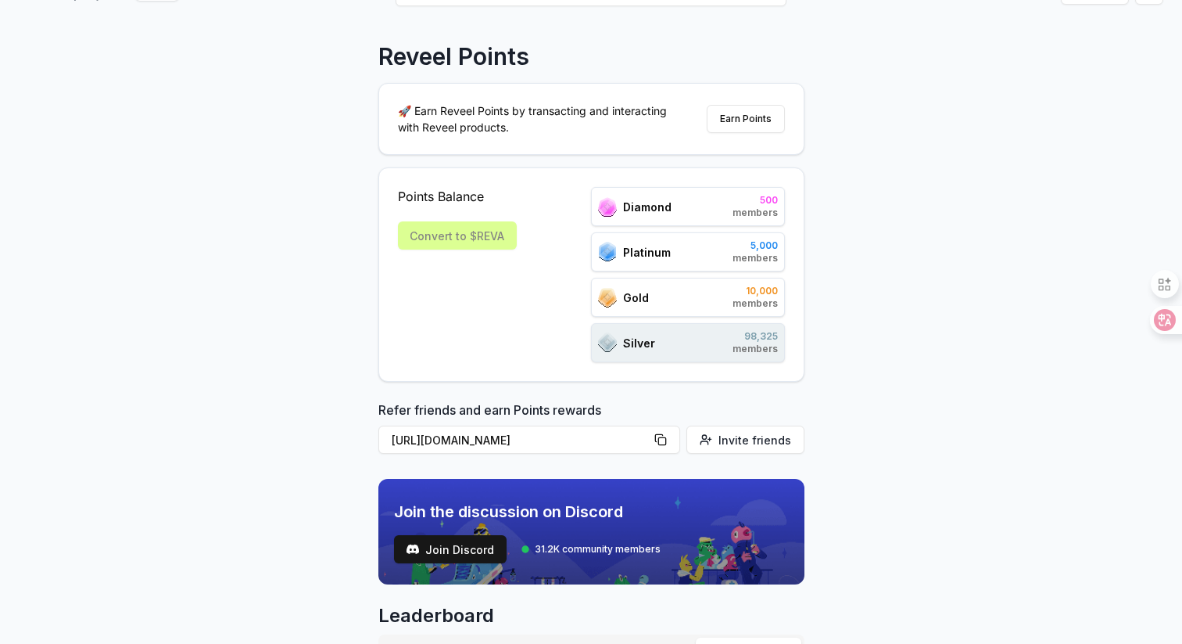
scroll to position [0, 0]
